Goal: Task Accomplishment & Management: Complete application form

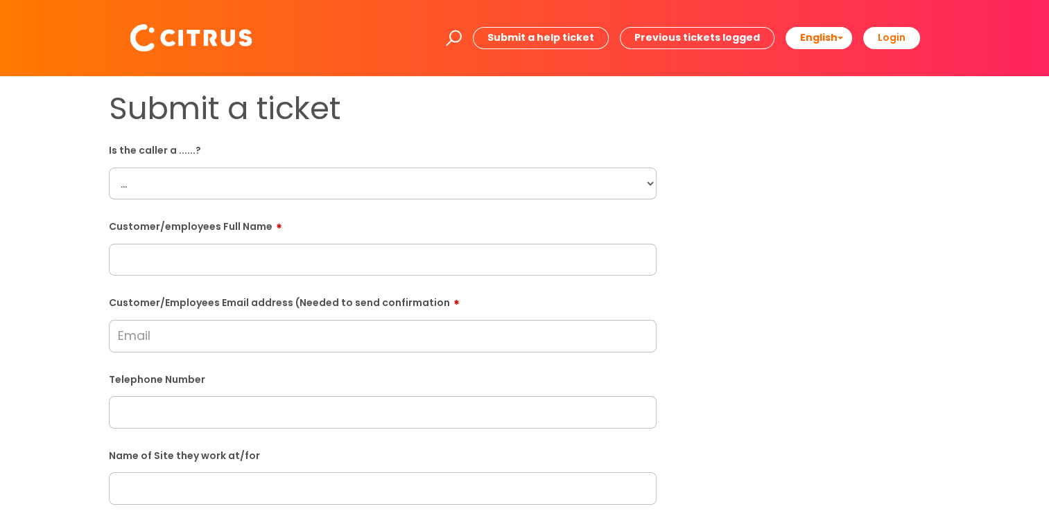
drag, startPoint x: 475, startPoint y: 183, endPoint x: 467, endPoint y: 184, distance: 7.7
click at [475, 183] on select "... Citrus Customer Citrus Employee Contractor Supplier" at bounding box center [382, 184] width 547 height 32
select select "Citrus Employee"
click at [109, 168] on select "... Citrus Customer Citrus Employee Contractor Supplier" at bounding box center [382, 184] width 547 height 32
click at [247, 254] on input "text" at bounding box center [382, 260] width 547 height 32
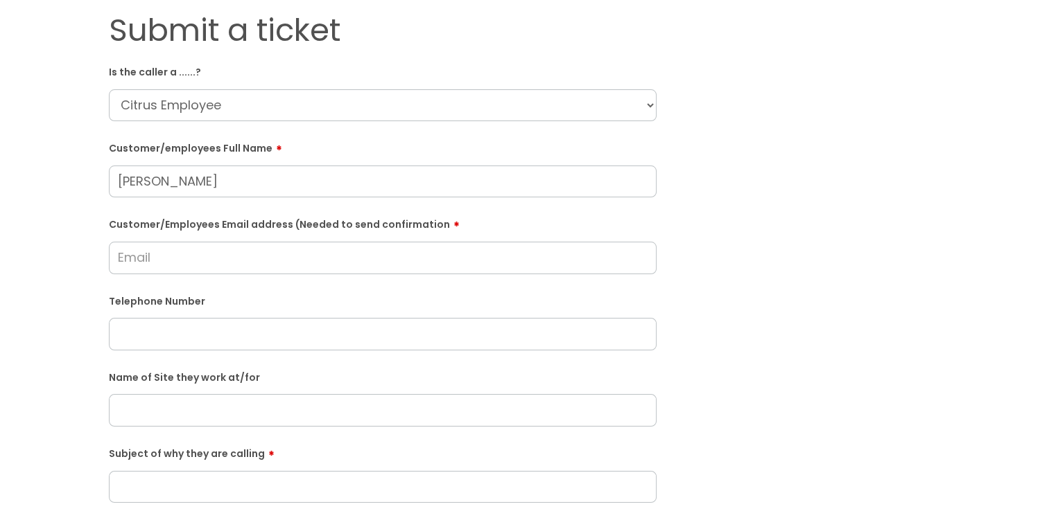
scroll to position [139, 0]
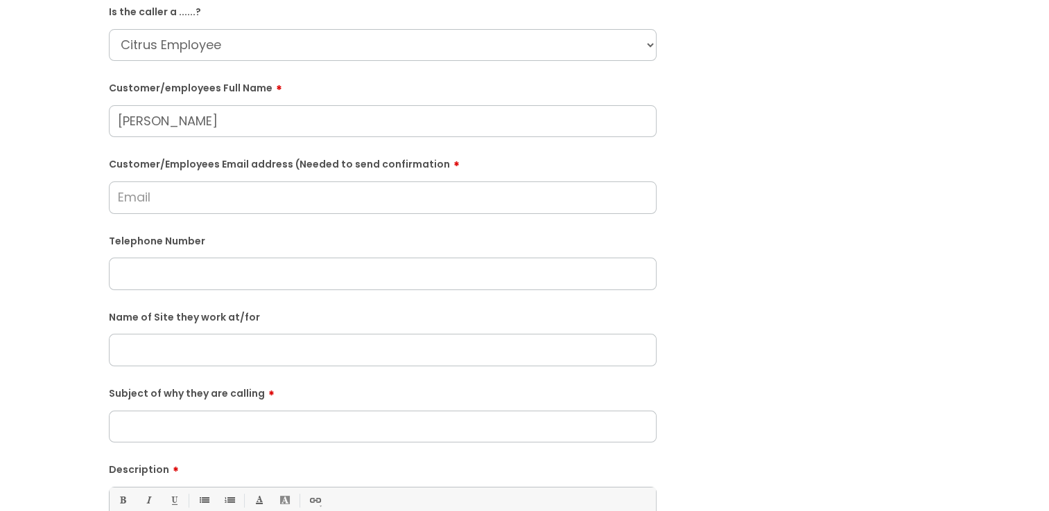
type input "Judith Jebet"
click at [184, 175] on div "Customer/Employees Email address (Needed to send confirmation" at bounding box center [382, 183] width 547 height 62
click at [191, 195] on input "Customer/Employees Email address (Needed to send confirmation" at bounding box center [382, 198] width 547 height 32
type input "judithngetich840@gmail.com"
click at [244, 263] on div "Telephone Number" at bounding box center [382, 262] width 547 height 61
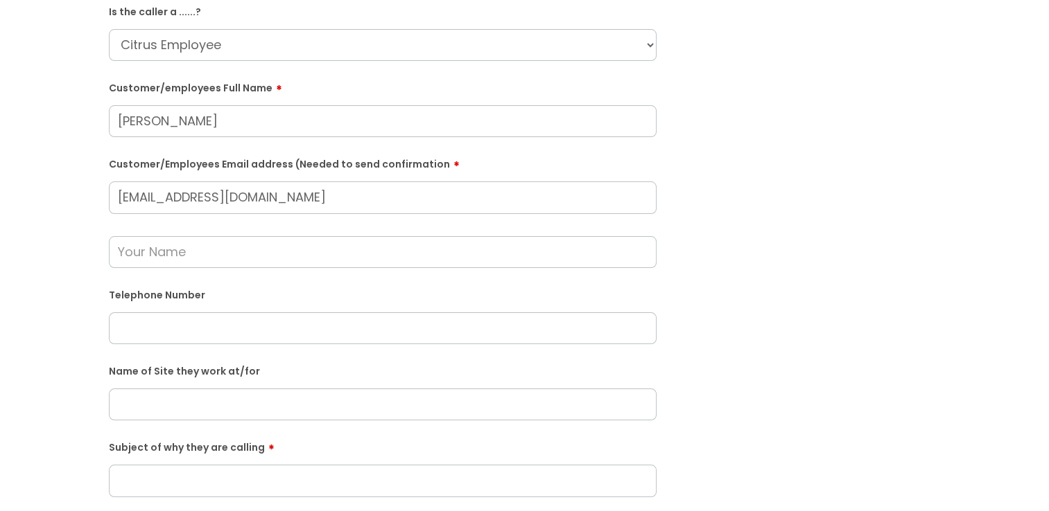
click at [202, 327] on input "text" at bounding box center [382, 329] width 547 height 32
paste input "07376731911"
type input "07376731911"
click at [169, 247] on input "text" at bounding box center [382, 252] width 547 height 32
type input "Judith"
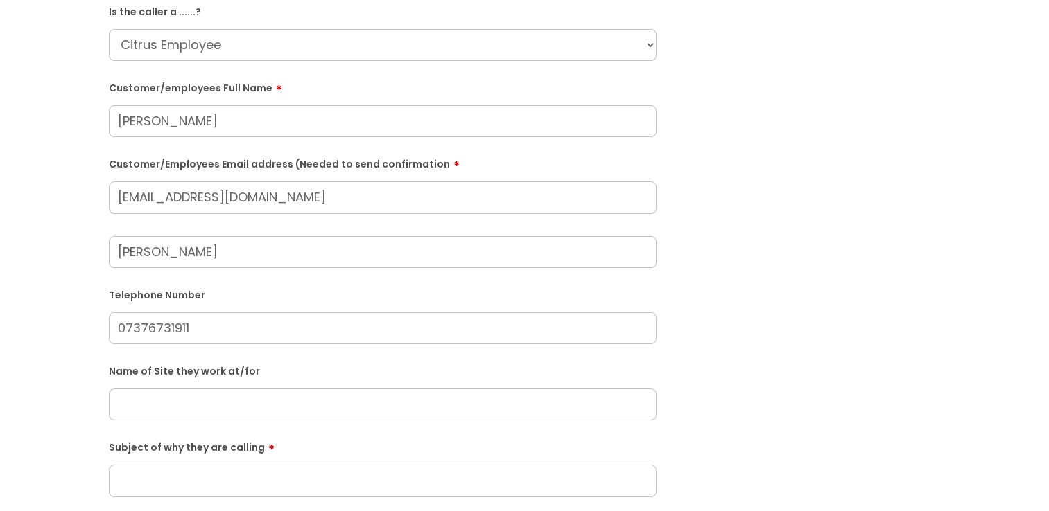
click at [85, 228] on div "Submit a ticket Is the caller a ......? ... Citrus Customer Citrus Employee Con…" at bounding box center [524, 377] width 1021 height 852
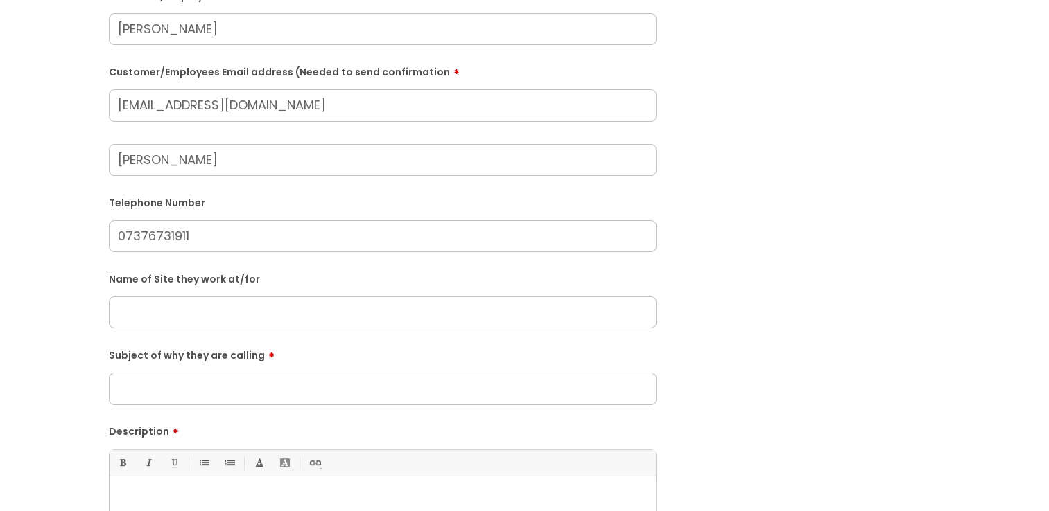
scroll to position [347, 0]
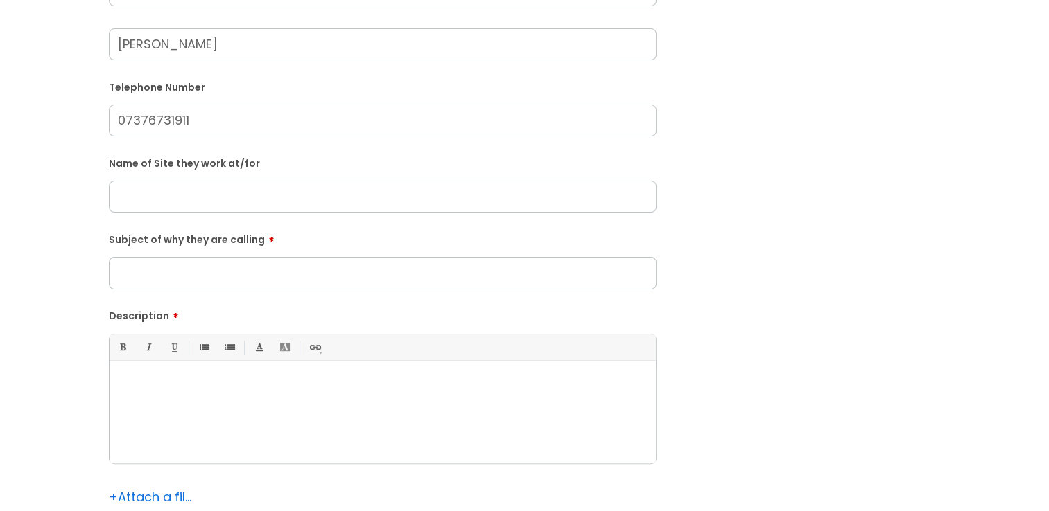
click at [185, 198] on input "text" at bounding box center [382, 197] width 547 height 32
click at [365, 190] on input "text" at bounding box center [382, 197] width 547 height 32
paste input "Drowning Snap"
type input "Drowning Snap"
click at [327, 275] on input "Subject of why they are calling" at bounding box center [382, 273] width 547 height 32
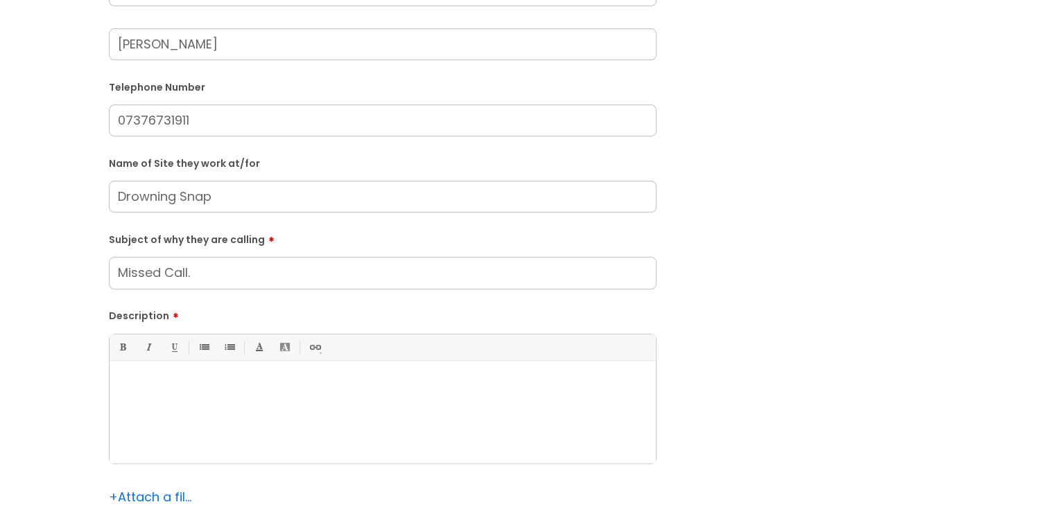
type input "Missed Call."
click at [268, 394] on div at bounding box center [382, 416] width 546 height 96
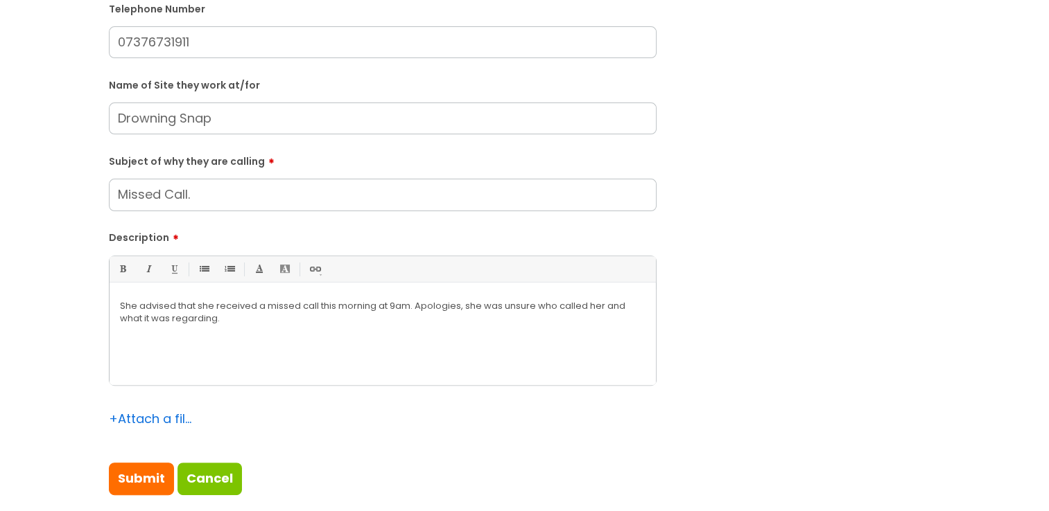
scroll to position [485, 0]
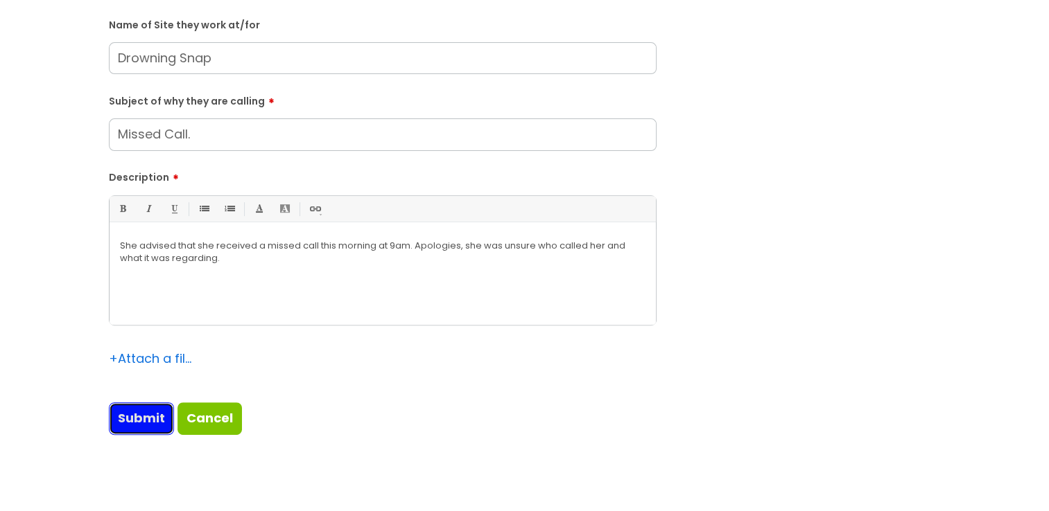
click at [148, 430] on input "Submit" at bounding box center [141, 419] width 65 height 32
type input "Please Wait..."
